Goal: Information Seeking & Learning: Understand process/instructions

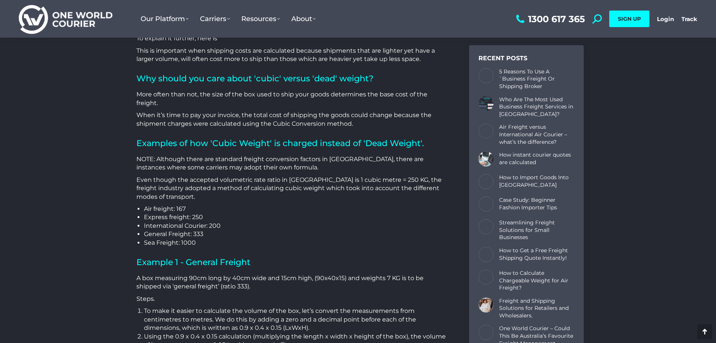
scroll to position [567, 0]
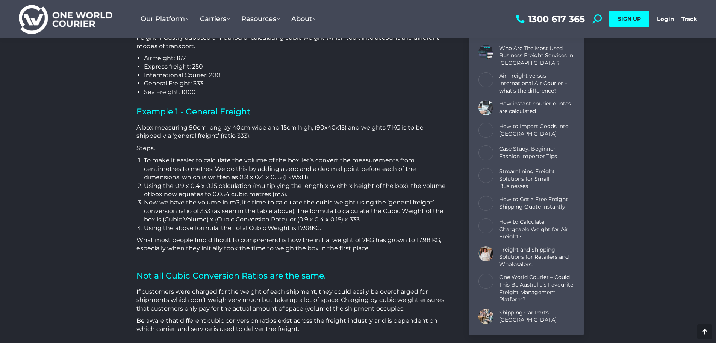
click at [311, 187] on li "Using the 0.9 x 0.4 x 0.15 calculation (multiplying the length x width x height…" at bounding box center [295, 190] width 303 height 17
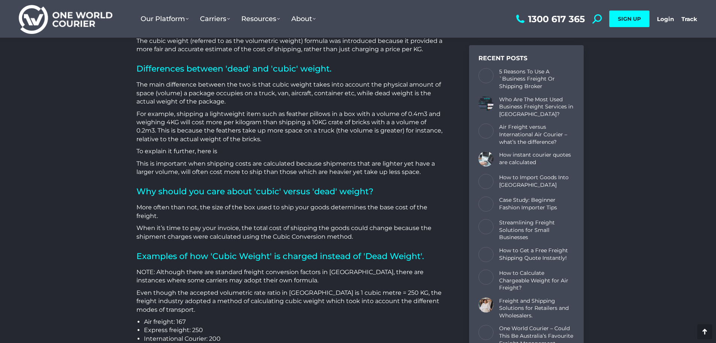
scroll to position [266, 0]
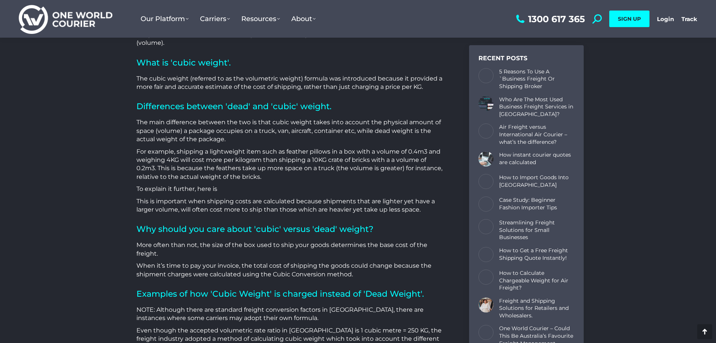
click at [262, 171] on p "For example, shipping a lightweight item such as feather pillows in a box with …" at bounding box center [291, 164] width 310 height 34
click at [243, 175] on p "For example, shipping a lightweight item such as feather pillows in a box with …" at bounding box center [291, 164] width 310 height 34
click at [283, 160] on p "For example, shipping a lightweight item such as feather pillows in a box with …" at bounding box center [291, 164] width 310 height 34
click at [282, 160] on p "For example, shipping a lightweight item such as feather pillows in a box with …" at bounding box center [291, 164] width 310 height 34
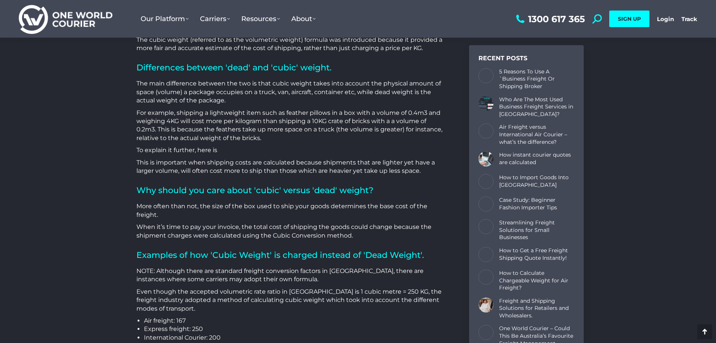
scroll to position [303, 0]
click at [283, 158] on div "The main difference between the two is that cubic weight takes into account the…" at bounding box center [291, 128] width 310 height 96
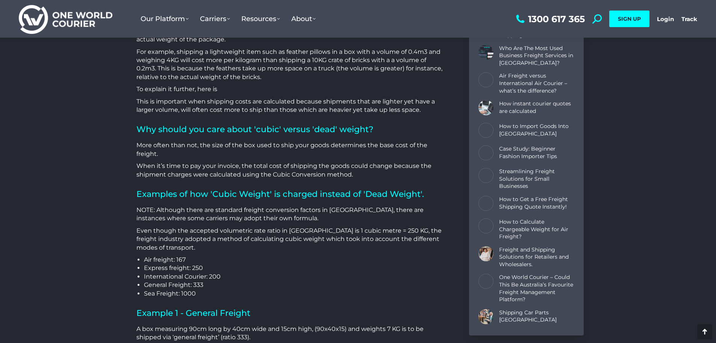
scroll to position [379, 0]
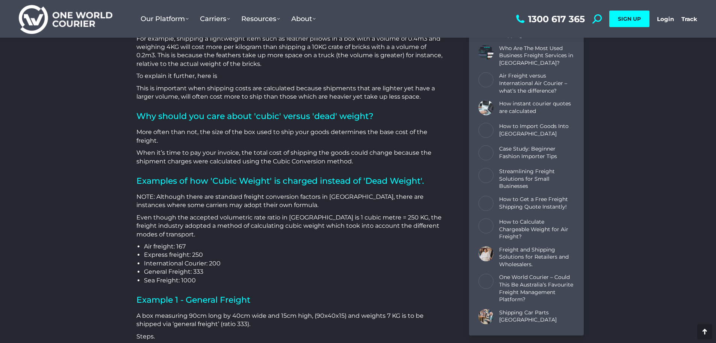
click at [278, 149] on p "When it’s time to pay your invoice, the total cost of shipping the goods could …" at bounding box center [291, 157] width 310 height 17
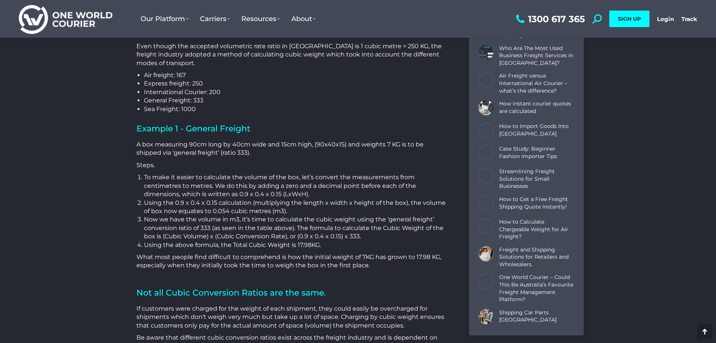
scroll to position [567, 0]
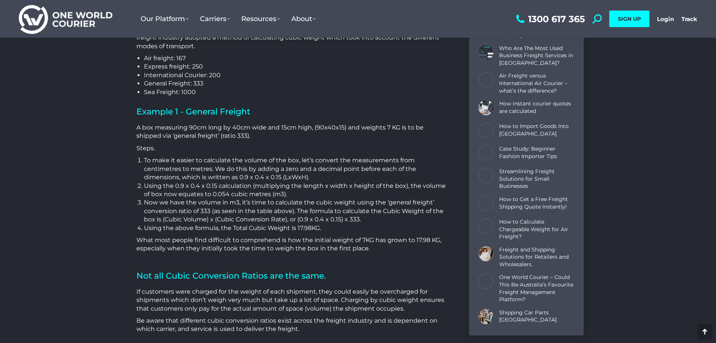
click at [239, 205] on li "Now we have the volume in m3, it’s time to calculate the cubic weight using the…" at bounding box center [295, 210] width 303 height 25
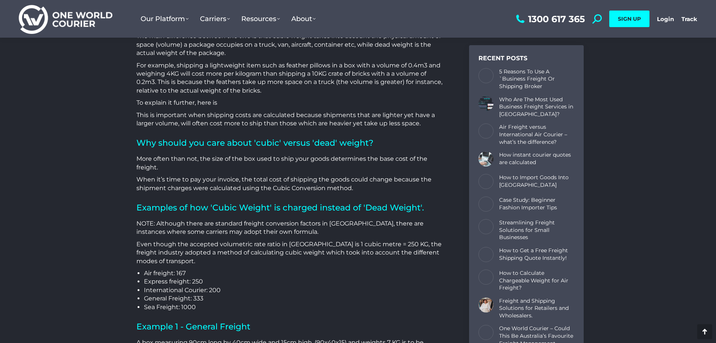
scroll to position [266, 0]
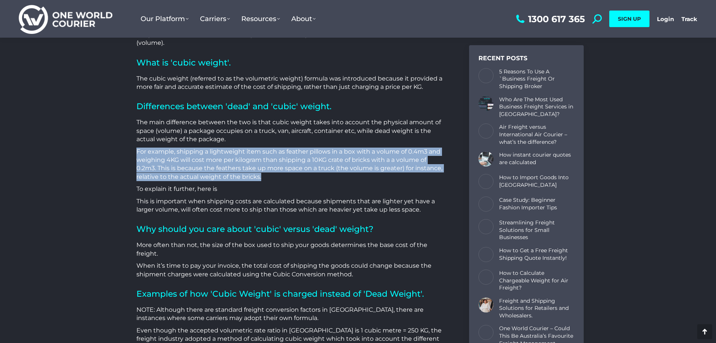
drag, startPoint x: 135, startPoint y: 150, endPoint x: 291, endPoint y: 174, distance: 158.0
click at [291, 174] on div "Differences between 'dead' and 'cubic' weight. The main difference between the …" at bounding box center [292, 192] width 318 height 187
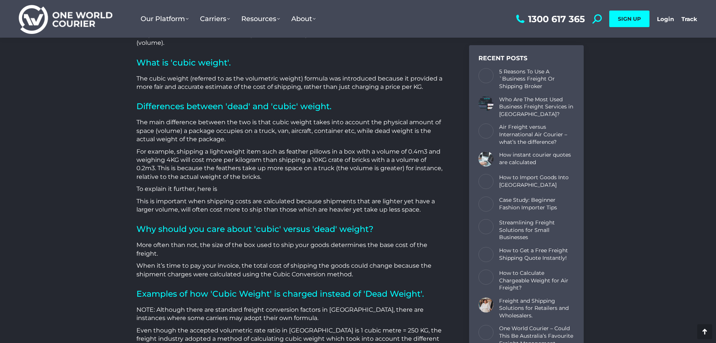
click at [294, 135] on p "The main difference between the two is that cubic weight takes into account the…" at bounding box center [291, 130] width 310 height 25
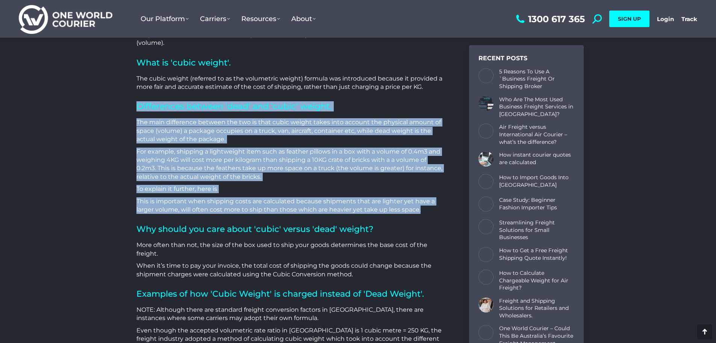
drag, startPoint x: 138, startPoint y: 105, endPoint x: 447, endPoint y: 213, distance: 327.8
click at [389, 213] on div "Differences between 'dead' and 'cubic' weight. The main difference between the …" at bounding box center [292, 192] width 318 height 187
copy div "Differences between 'dead' and 'cubic' weight. The main difference between the …"
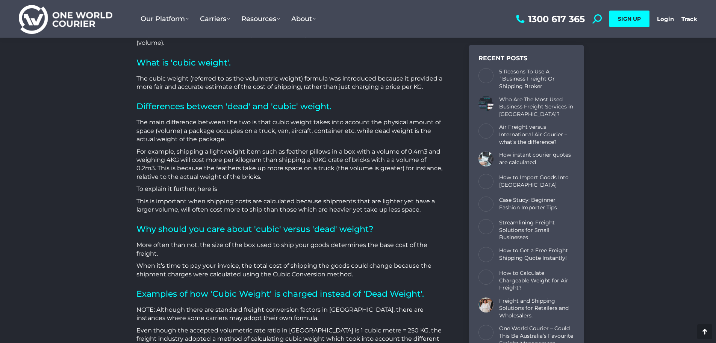
click at [105, 50] on div "The Essential Guide to Cubic Weight Conversion. When sending goods in [GEOGRAPH…" at bounding box center [358, 290] width 716 height 924
